Goal: Find specific fact: Find specific fact

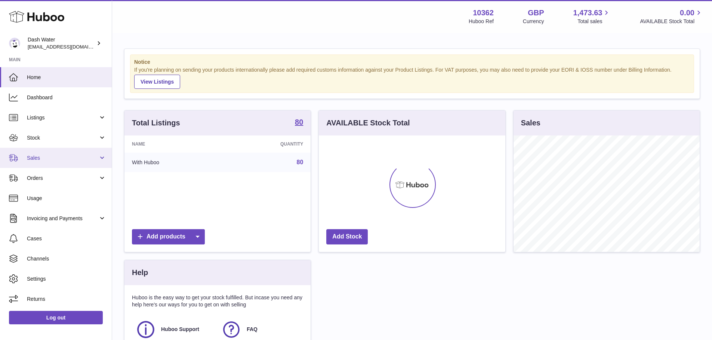
scroll to position [117, 186]
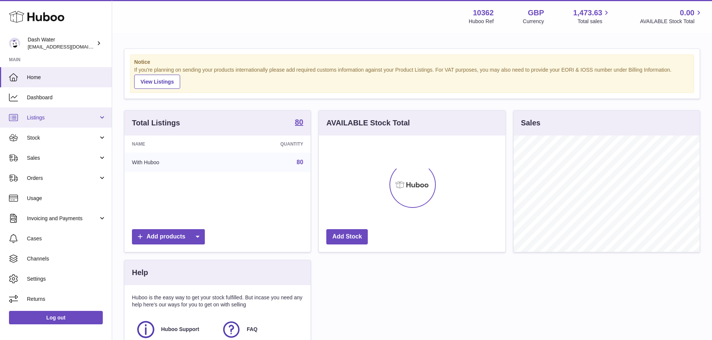
click at [61, 122] on link "Listings" at bounding box center [56, 118] width 112 height 20
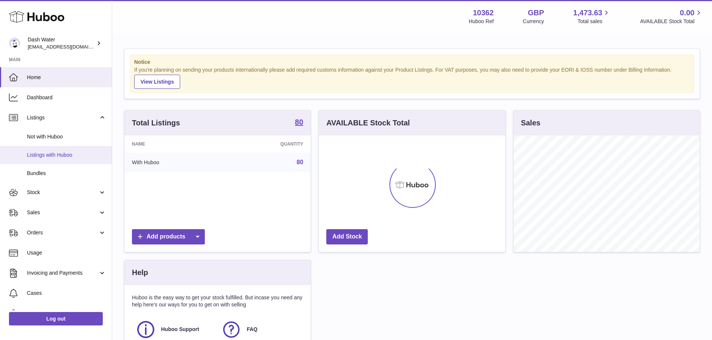
click at [52, 156] on span "Listings with Huboo" at bounding box center [66, 155] width 79 height 7
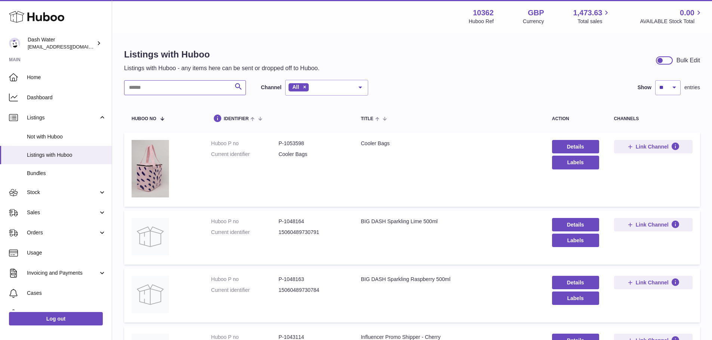
click at [174, 85] on input "text" at bounding box center [185, 87] width 122 height 15
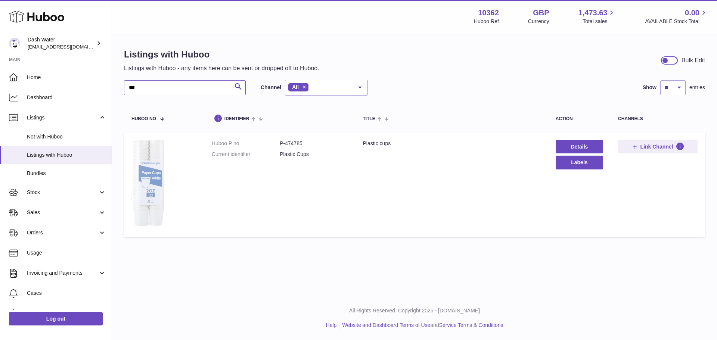
type input "***"
click at [154, 190] on img at bounding box center [150, 184] width 37 height 88
click at [299, 142] on dd "P-474785" at bounding box center [314, 143] width 68 height 7
copy dd "474785"
